Goal: Task Accomplishment & Management: Complete application form

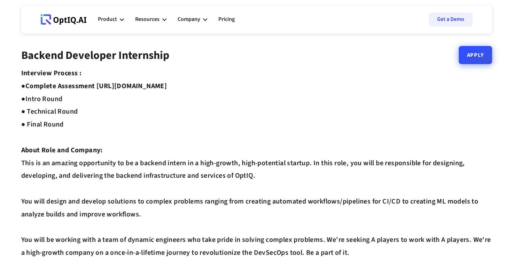
click at [474, 57] on link "Apply" at bounding box center [475, 55] width 33 height 18
drag, startPoint x: 99, startPoint y: 86, endPoint x: 222, endPoint y: 85, distance: 123.4
copy strong "https://equip.co/assessments/GNUQn/"
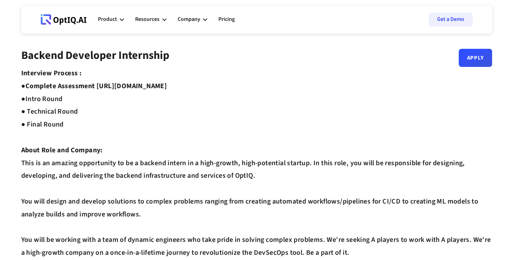
drag, startPoint x: 98, startPoint y: 86, endPoint x: 233, endPoint y: 92, distance: 135.1
click at [456, 17] on link "Get a Demo" at bounding box center [451, 20] width 44 height 14
copy strong "https://equip.co/assessments/GNUQn/"
click at [472, 60] on link "Apply" at bounding box center [475, 55] width 33 height 18
